Goal: Transaction & Acquisition: Purchase product/service

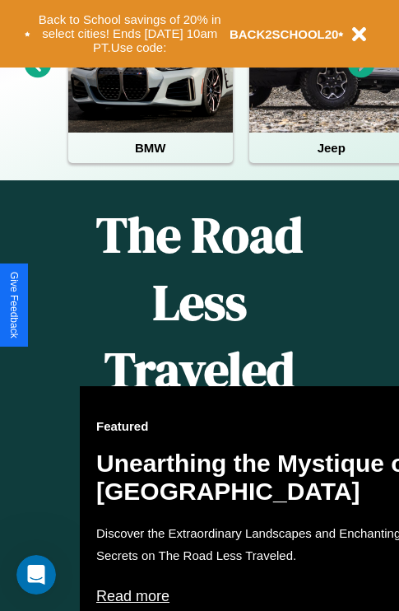
scroll to position [1995, 0]
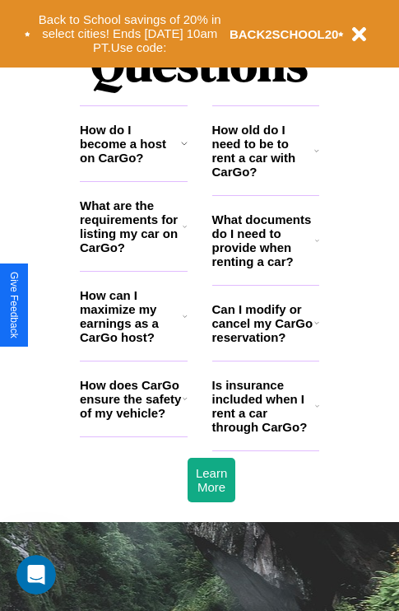
click at [133, 343] on h3 "How can I maximize my earnings as a CarGo host?" at bounding box center [131, 316] width 103 height 56
click at [133, 165] on h3 "How do I become a host on CarGo?" at bounding box center [130, 144] width 101 height 42
click at [184, 405] on icon at bounding box center [185, 398] width 5 height 13
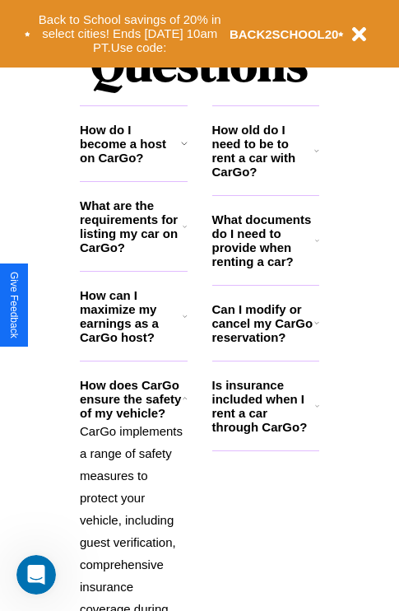
click at [133, 253] on h3 "What are the requirements for listing my car on CarGo?" at bounding box center [131, 226] width 103 height 56
click at [133, 505] on p "CarGo implements a range of safety measures to protect your vehicle, including …" at bounding box center [134, 620] width 108 height 400
click at [265, 267] on h3 "What documents do I need to provide when renting a car?" at bounding box center [264, 240] width 104 height 56
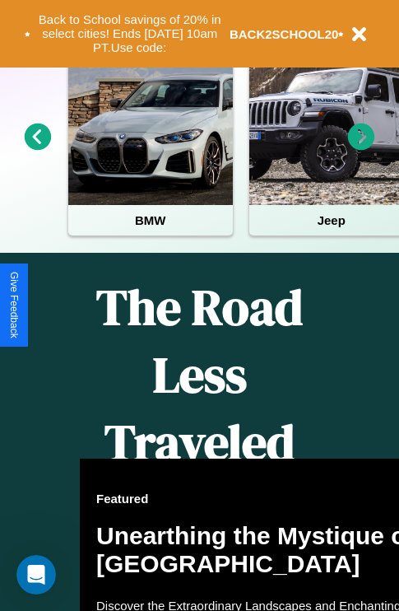
scroll to position [254, 0]
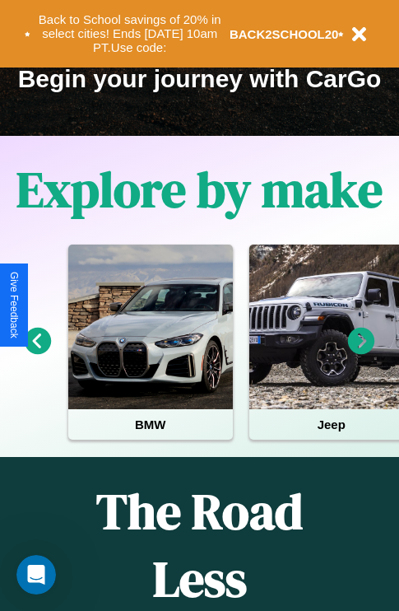
click at [361, 352] on icon at bounding box center [361, 341] width 27 height 27
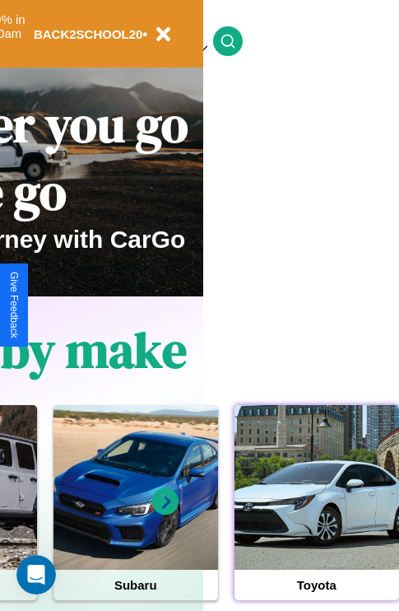
click at [316, 513] on div at bounding box center [317, 487] width 165 height 165
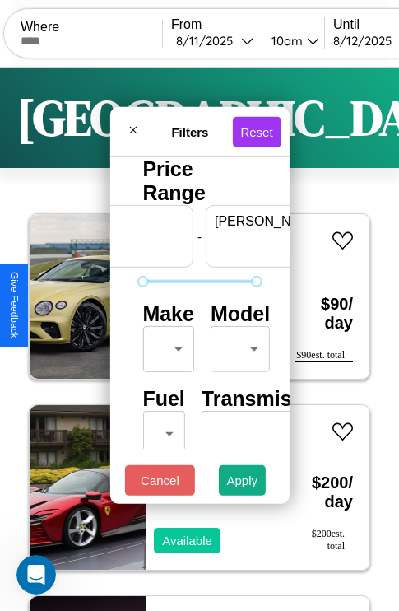
scroll to position [0, 102]
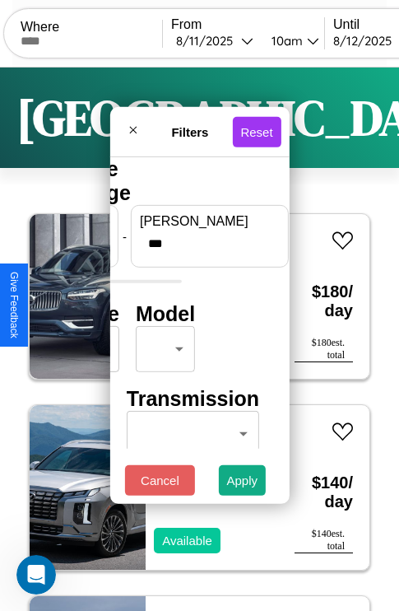
type input "***"
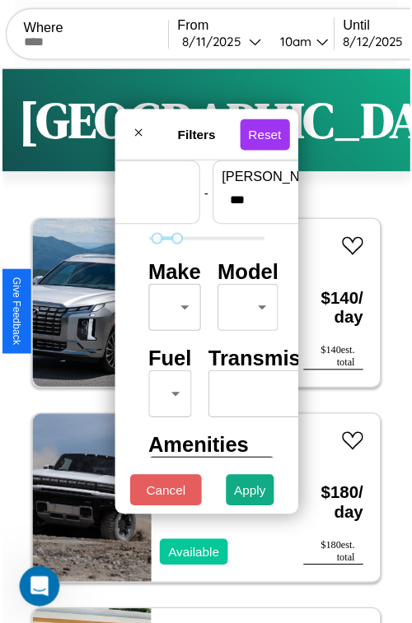
scroll to position [49, 0]
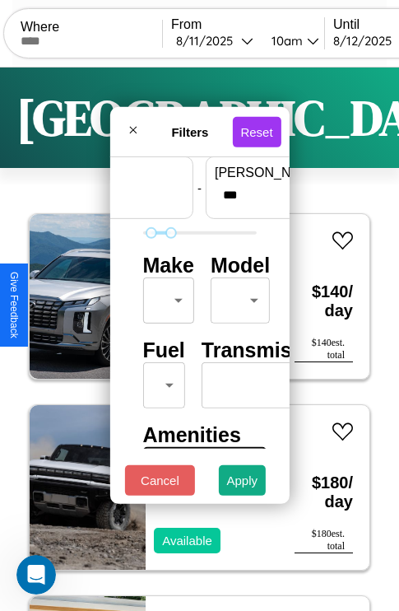
type input "**"
click at [166, 296] on body "CarGo Where From 8 / 11 / 2025 10am Until 8 / 12 / 2025 10am Become a Host Logi…" at bounding box center [199, 339] width 399 height 679
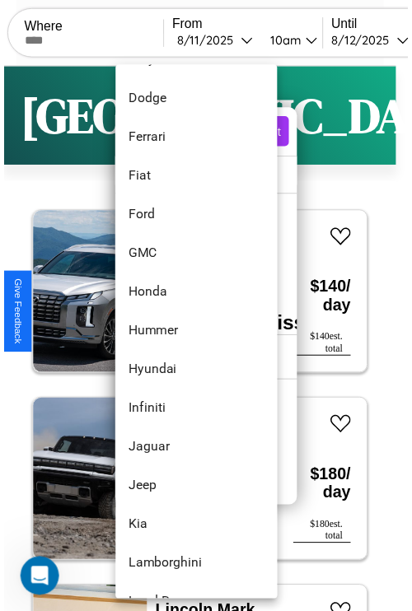
scroll to position [466, 0]
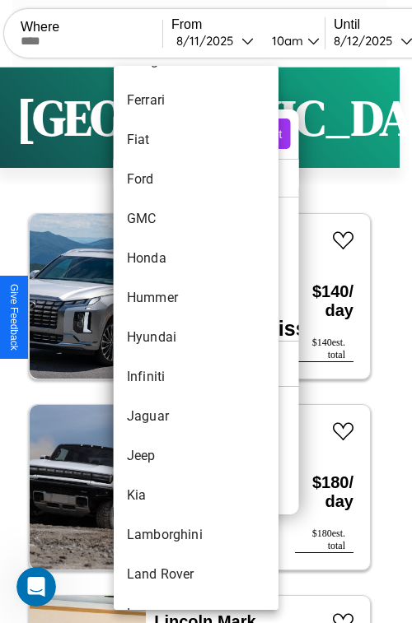
click at [165, 338] on li "Hyundai" at bounding box center [196, 338] width 165 height 40
type input "*******"
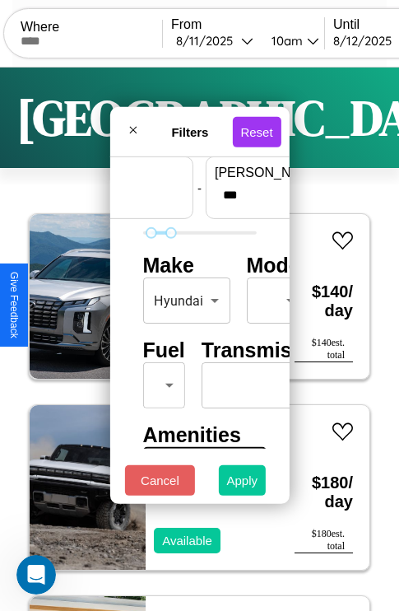
click at [243, 484] on button "Apply" at bounding box center [243, 480] width 48 height 30
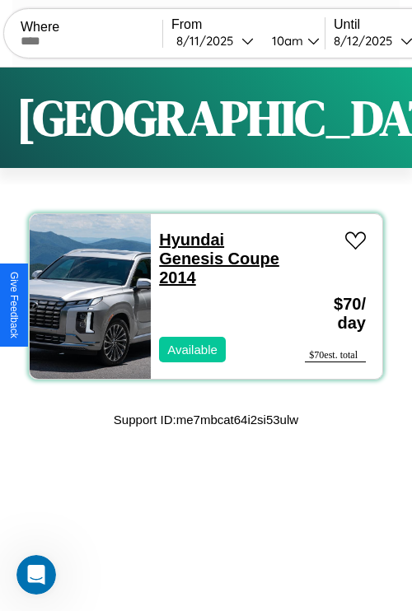
click at [186, 240] on link "Hyundai Genesis Coupe 2014" at bounding box center [219, 259] width 120 height 56
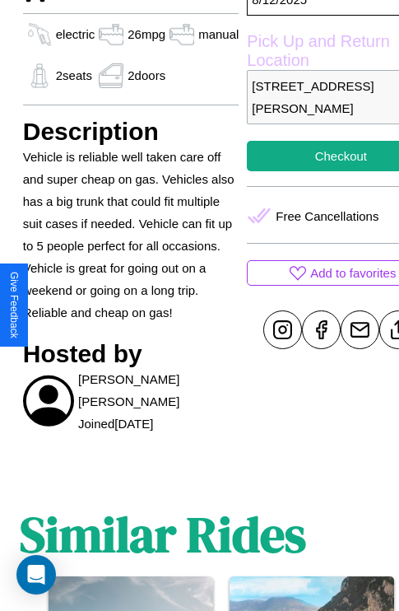
scroll to position [553, 49]
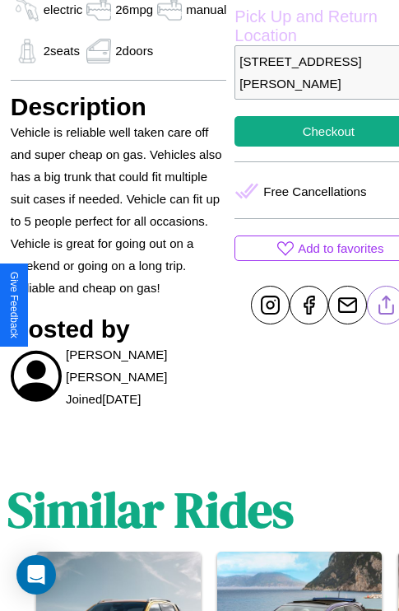
click at [387, 305] on line at bounding box center [387, 302] width 0 height 12
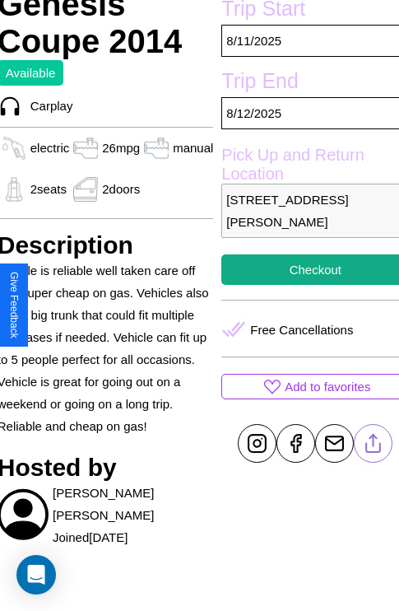
scroll to position [380, 66]
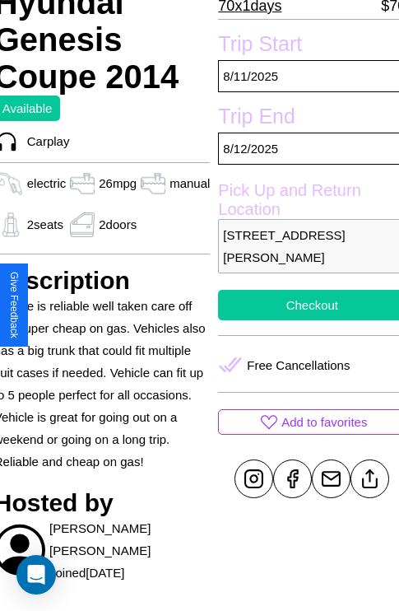
click at [306, 305] on button "Checkout" at bounding box center [312, 305] width 188 height 30
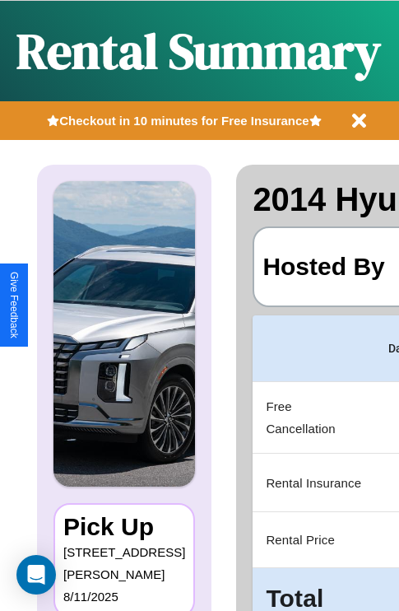
scroll to position [0, 311]
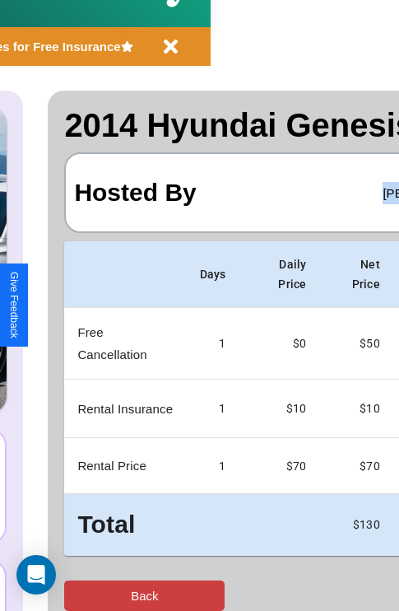
click at [80, 595] on button "Back" at bounding box center [144, 596] width 161 height 30
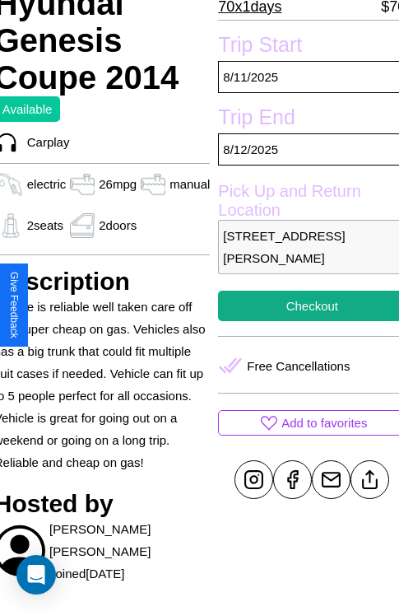
scroll to position [380, 66]
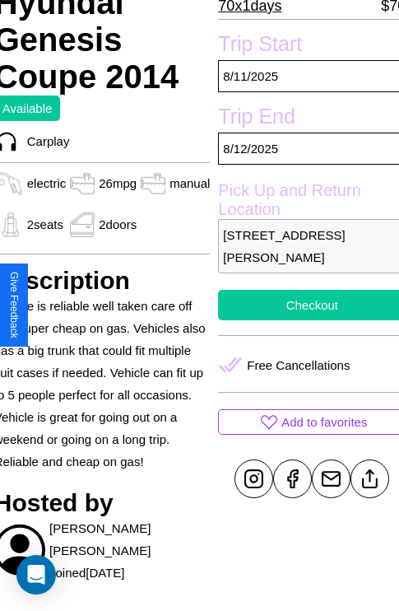
click at [306, 305] on button "Checkout" at bounding box center [312, 305] width 188 height 30
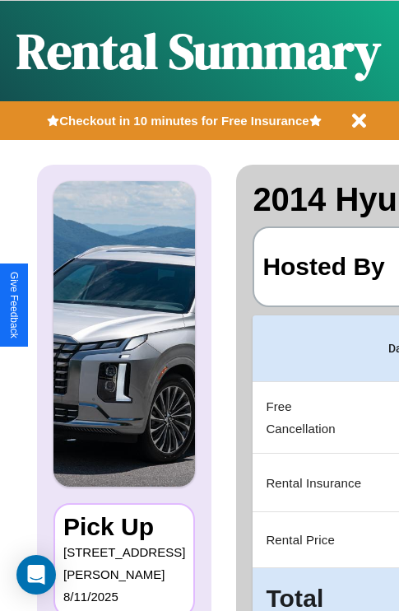
scroll to position [0, 311]
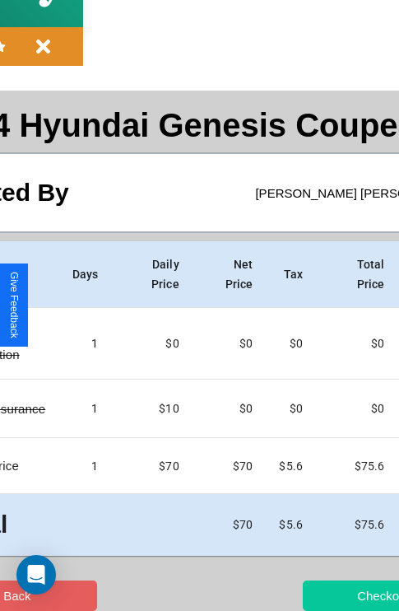
click at [319, 595] on button "Checkout" at bounding box center [383, 596] width 161 height 30
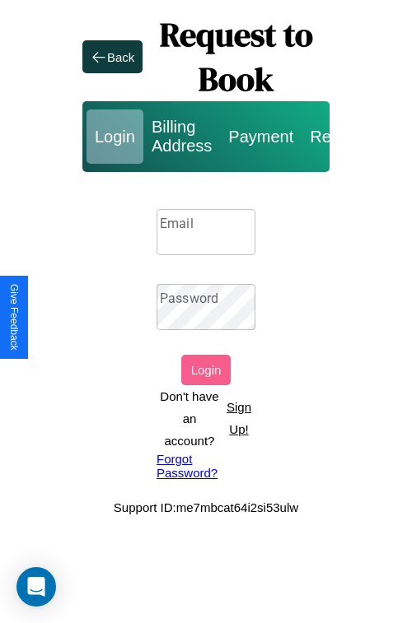
click at [206, 231] on input "Email" at bounding box center [205, 232] width 99 height 46
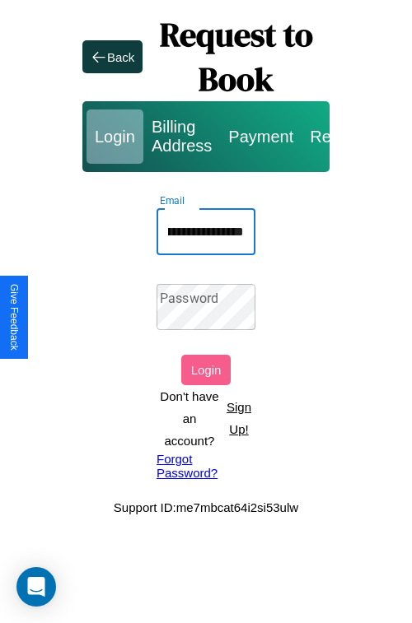
scroll to position [0, 94]
type input "**********"
click at [206, 465] on link "Forgot Password?" at bounding box center [205, 466] width 99 height 28
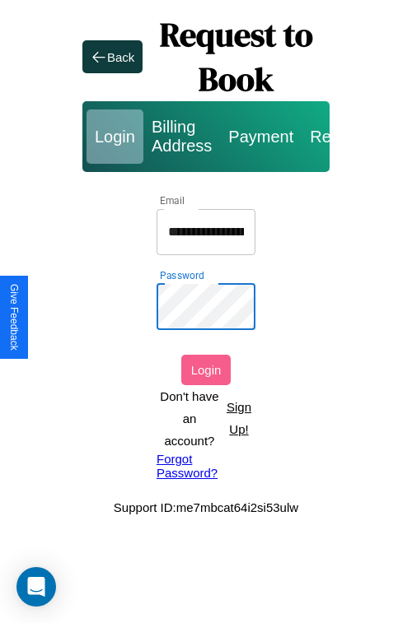
scroll to position [0, 94]
